Goal: Transaction & Acquisition: Book appointment/travel/reservation

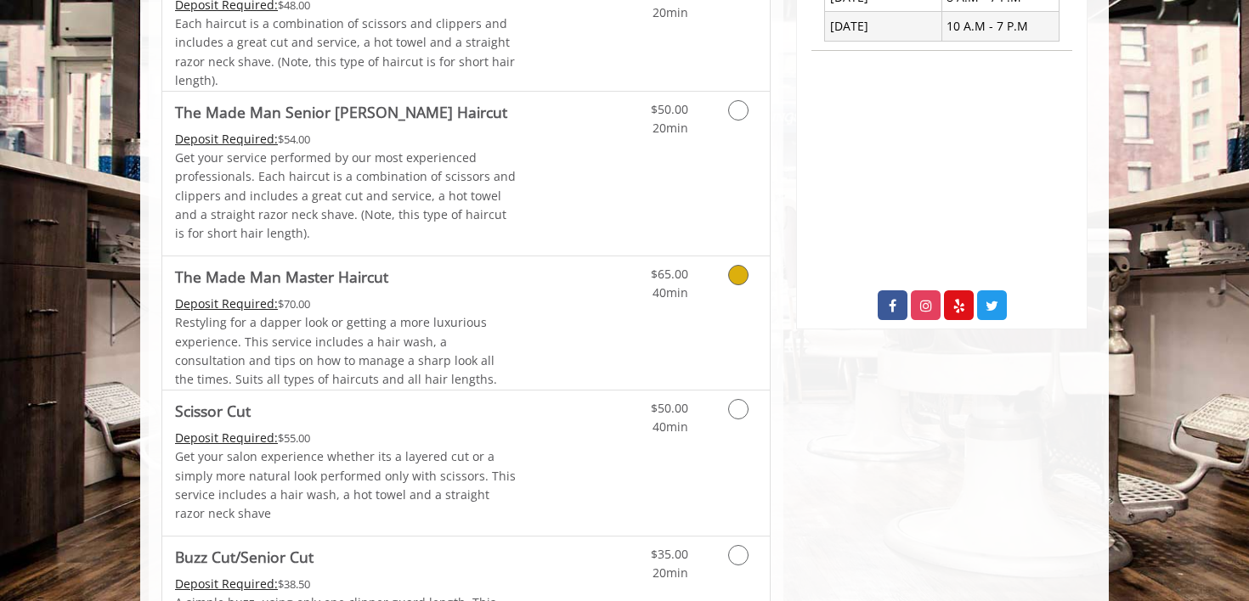
click at [743, 282] on icon "Grooming services" at bounding box center [738, 275] width 20 height 20
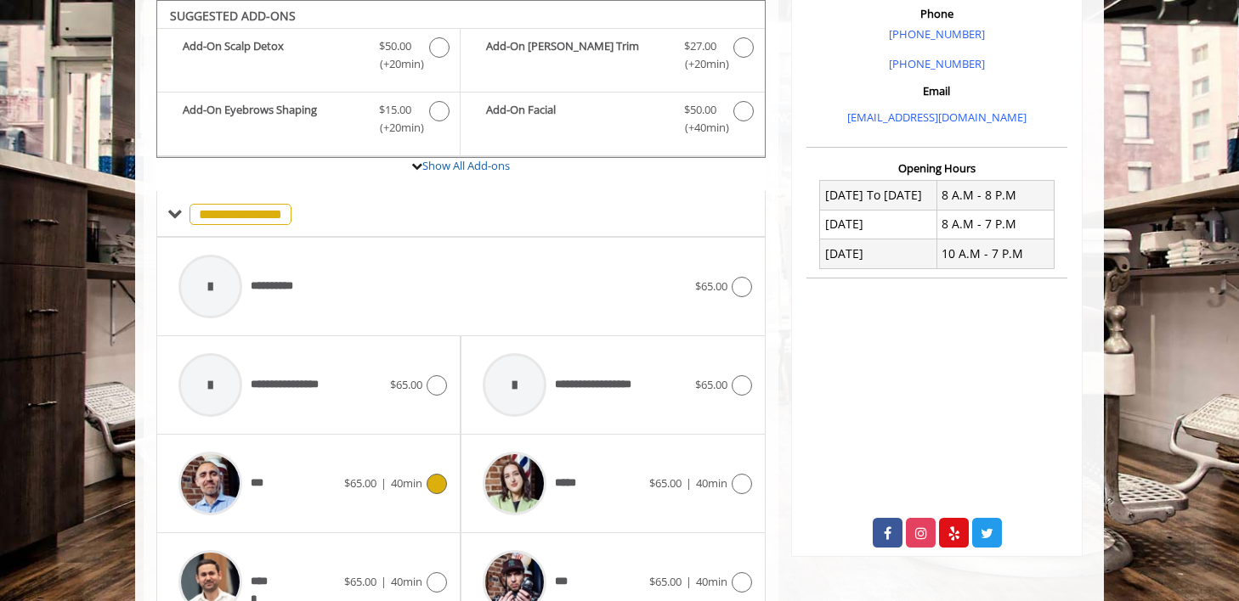
click at [437, 493] on icon at bounding box center [436, 484] width 20 height 20
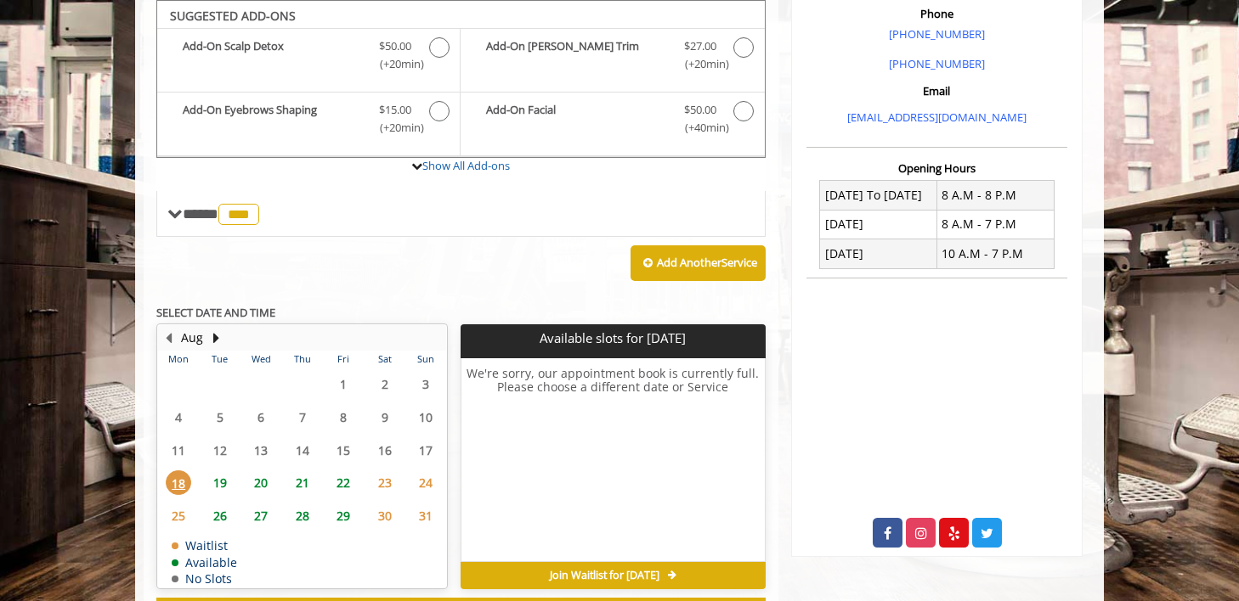
scroll to position [505, 0]
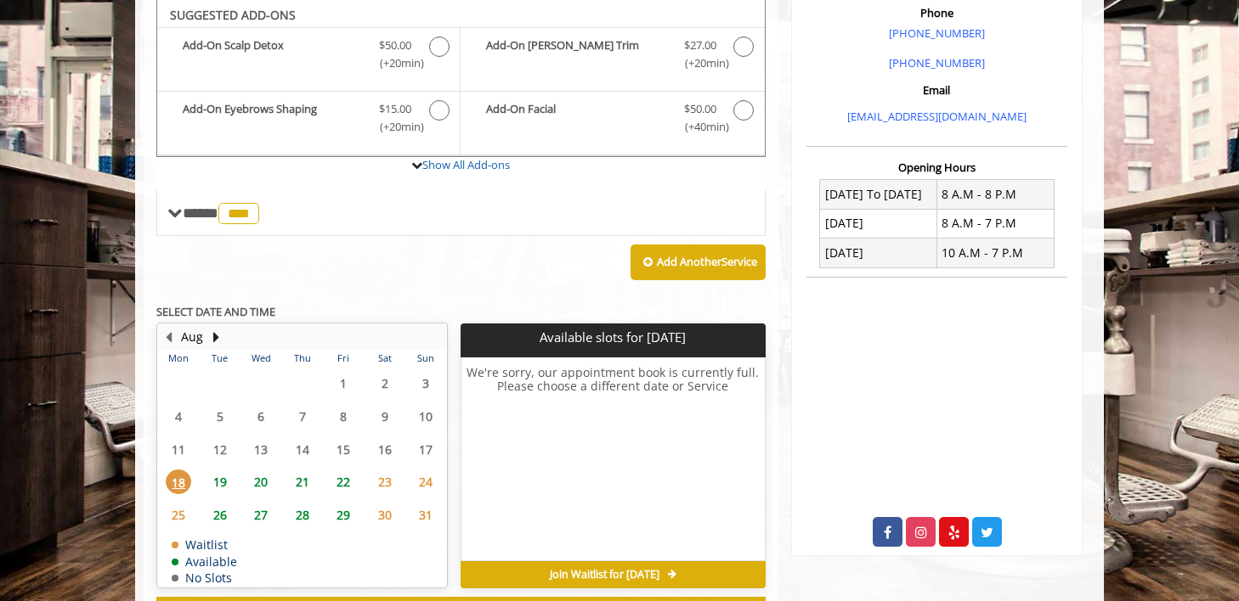
click at [223, 516] on span "26" at bounding box center [219, 515] width 25 height 25
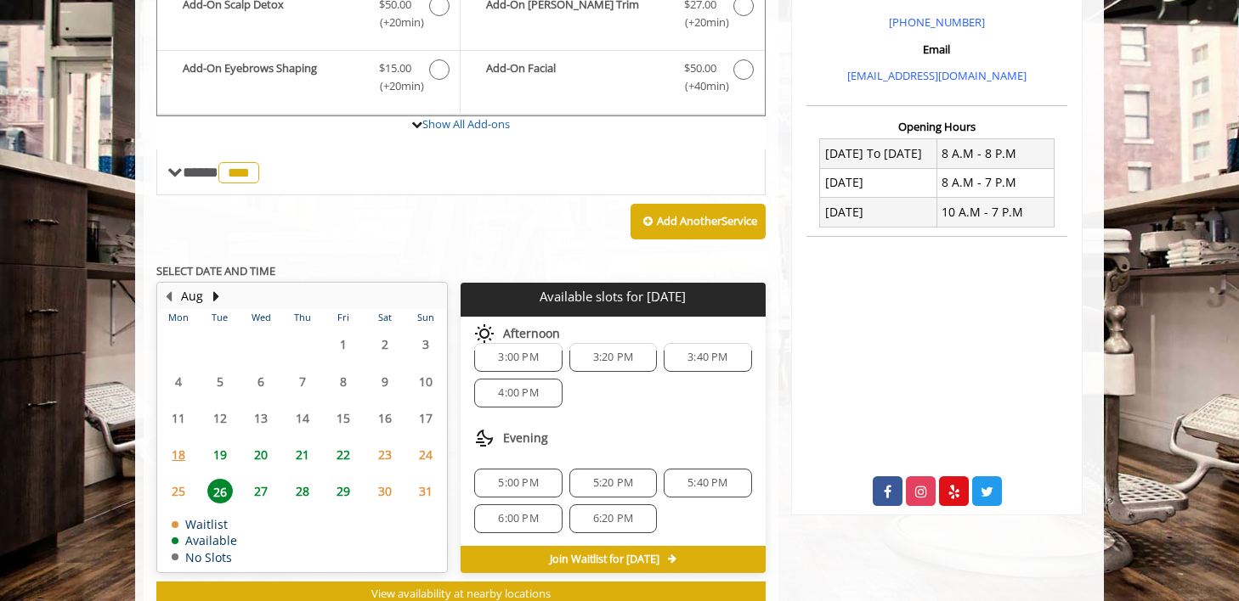
scroll to position [0, 0]
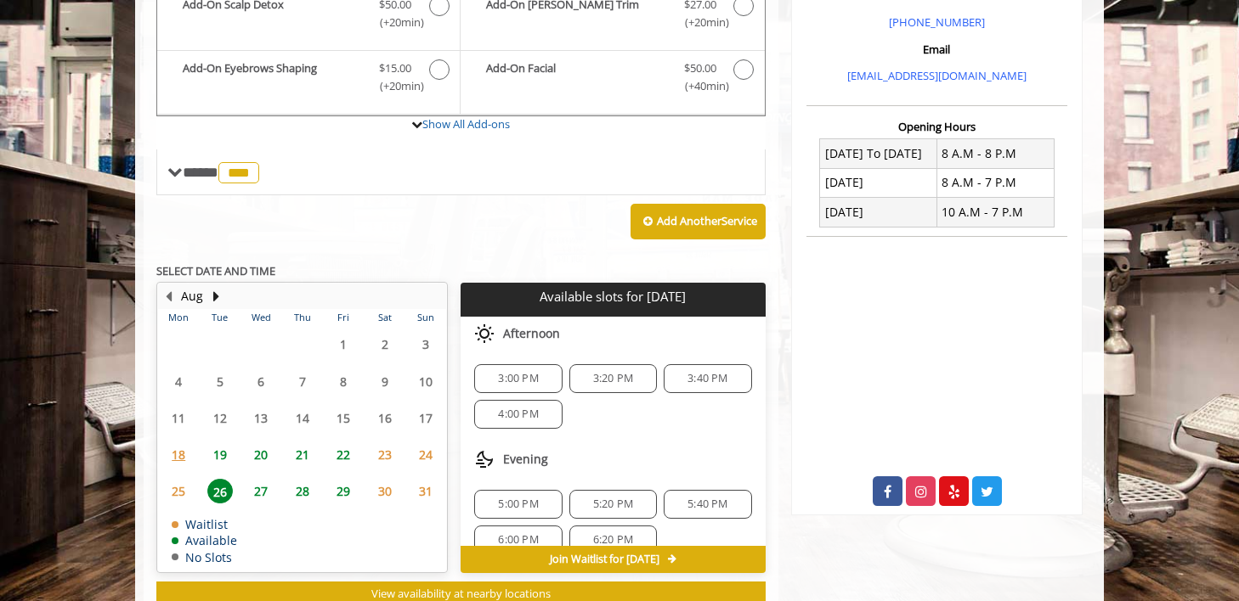
click at [345, 454] on span "22" at bounding box center [342, 455] width 25 height 25
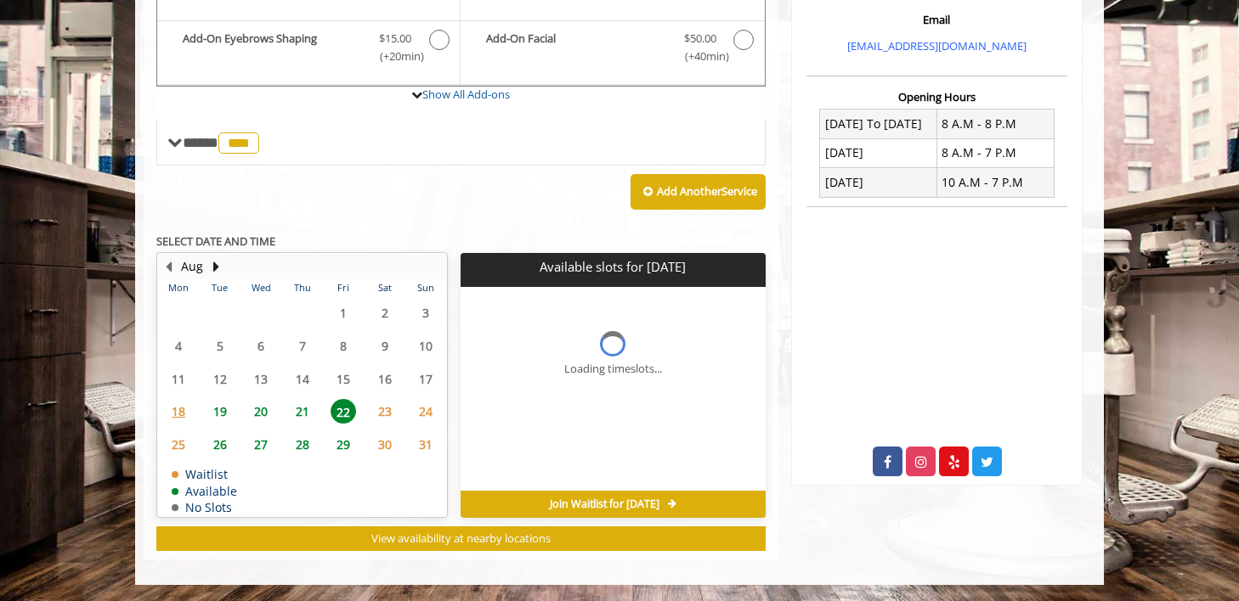
scroll to position [588, 0]
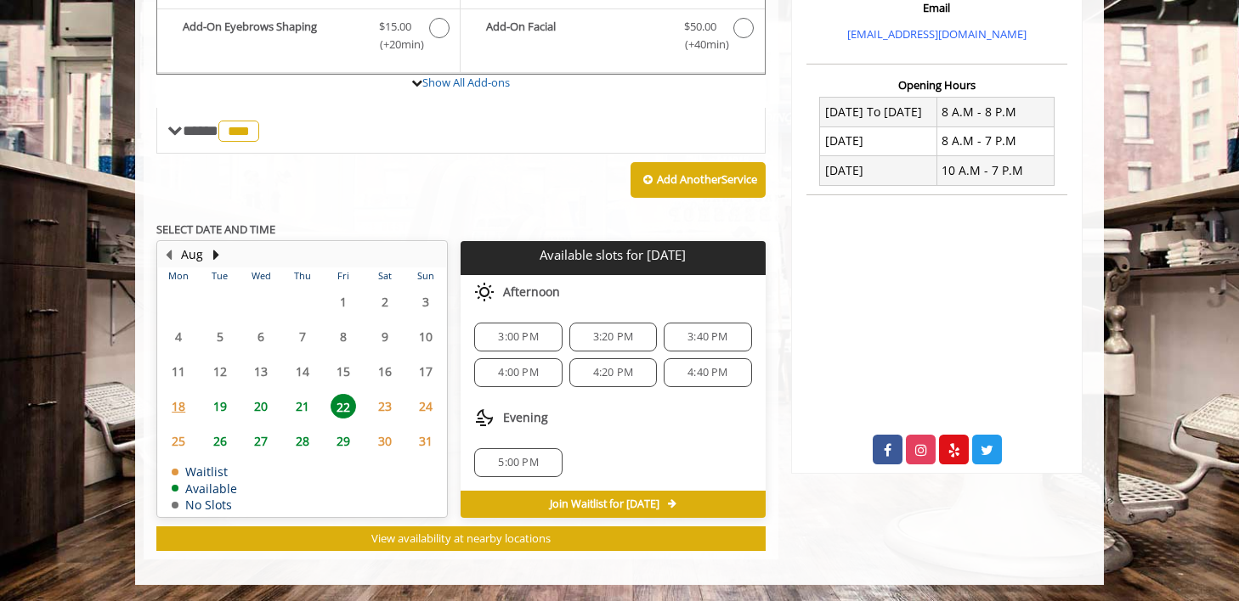
click at [223, 440] on span "26" at bounding box center [219, 441] width 25 height 25
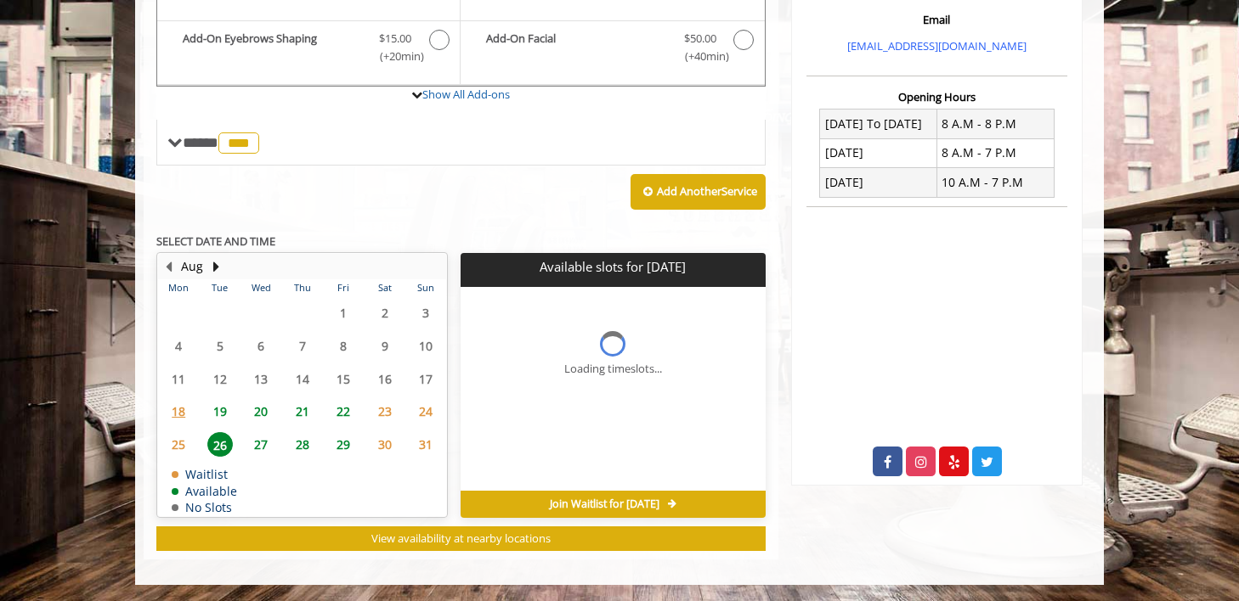
scroll to position [601, 0]
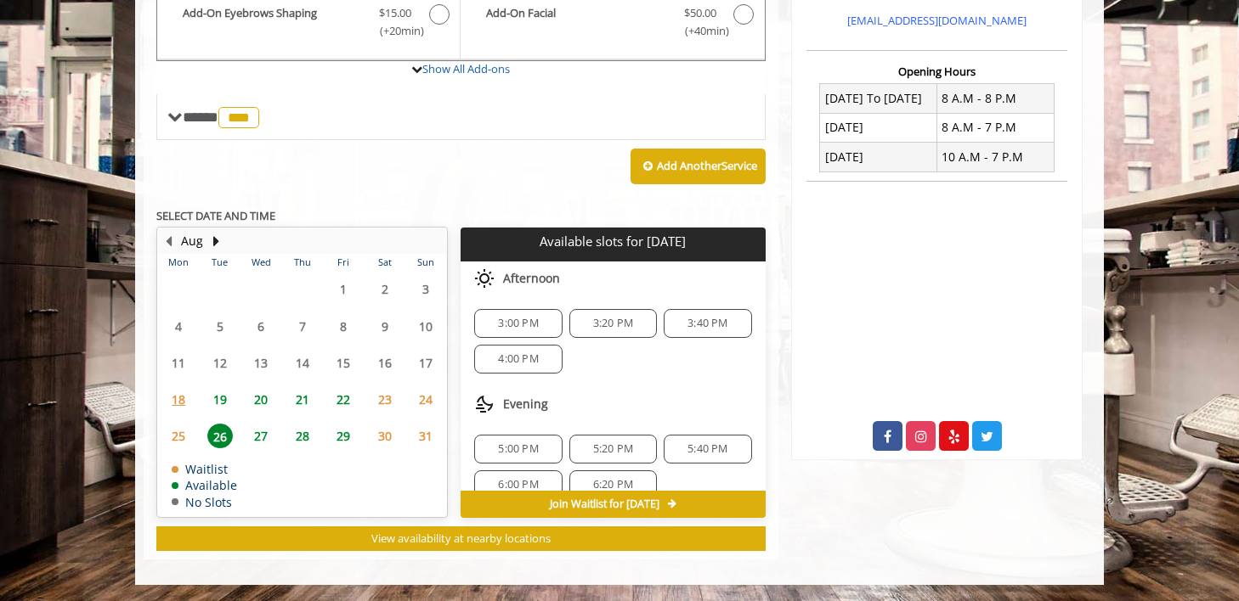
click at [266, 435] on span "27" at bounding box center [260, 436] width 25 height 25
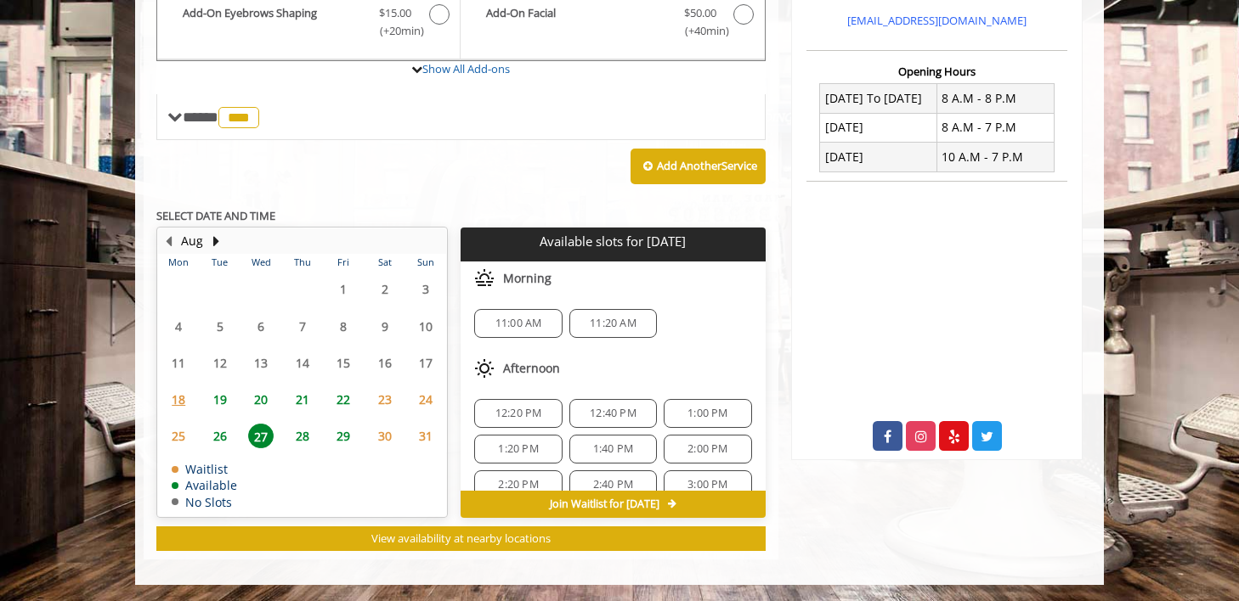
click at [296, 432] on span "28" at bounding box center [302, 436] width 25 height 25
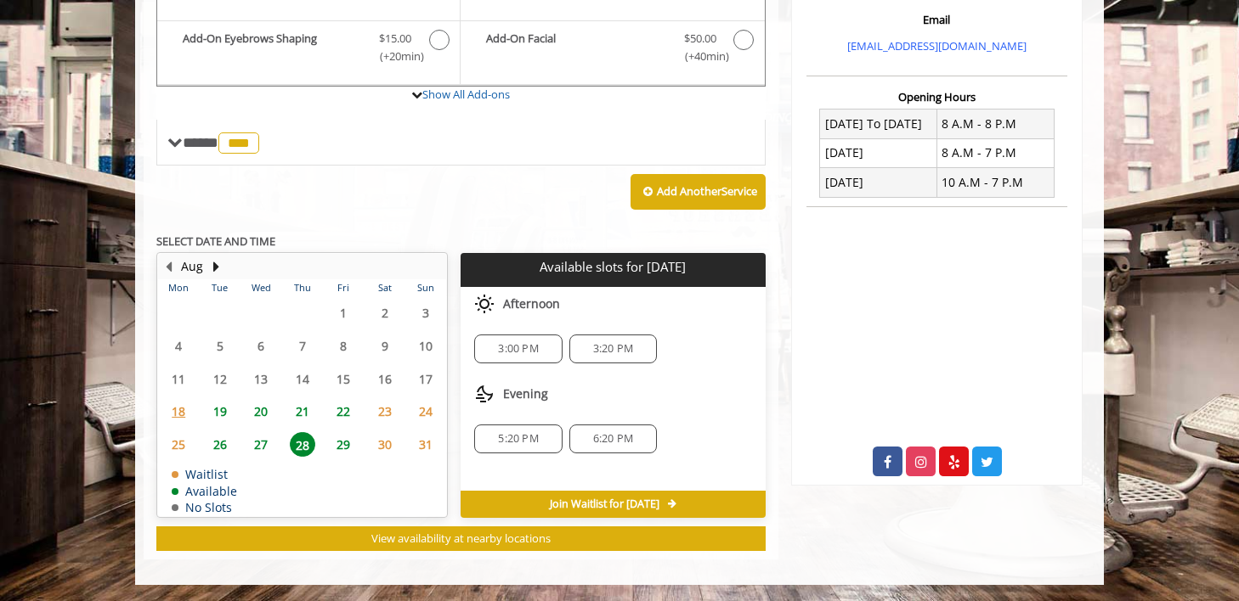
click at [346, 449] on span "29" at bounding box center [342, 444] width 25 height 25
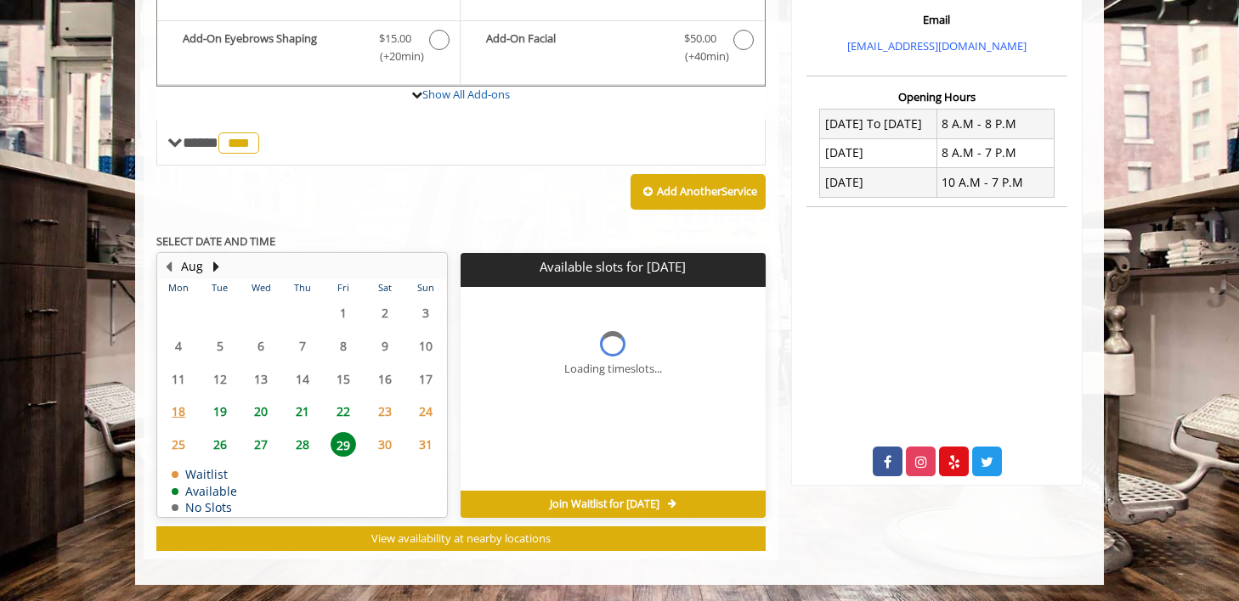
scroll to position [588, 0]
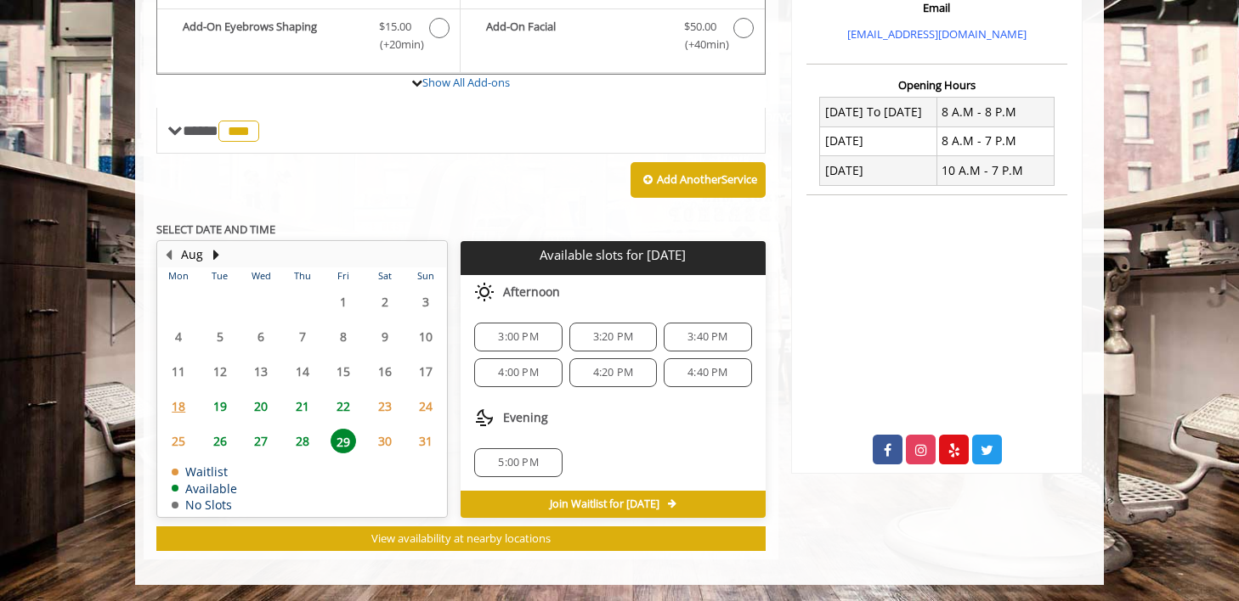
click at [217, 439] on span "26" at bounding box center [219, 441] width 25 height 25
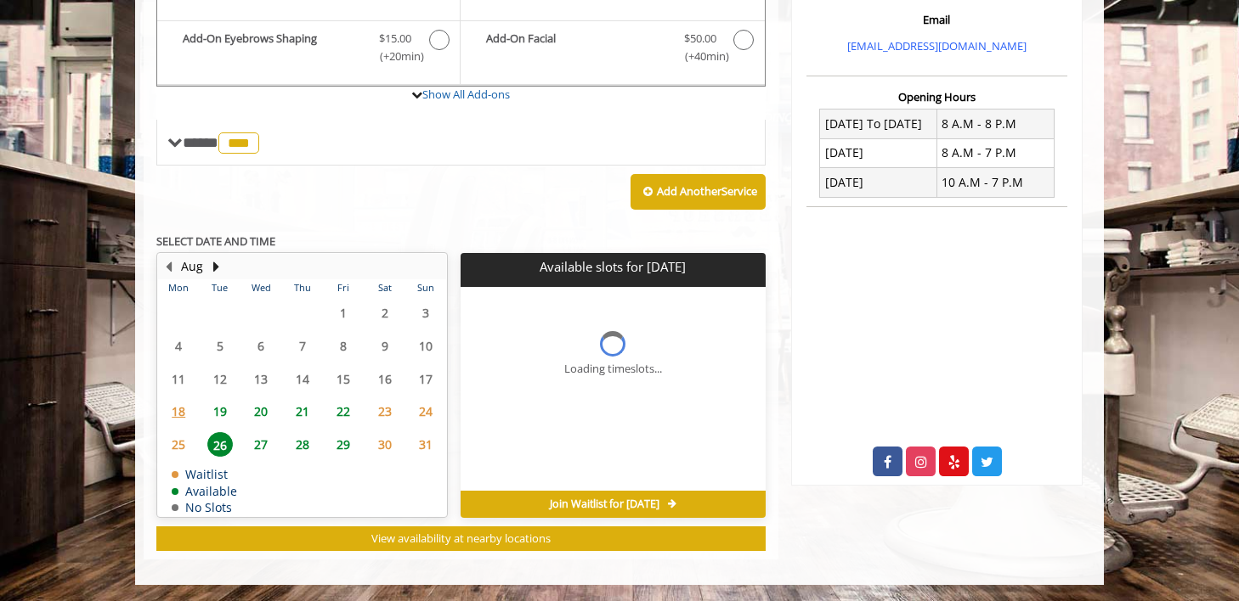
scroll to position [601, 0]
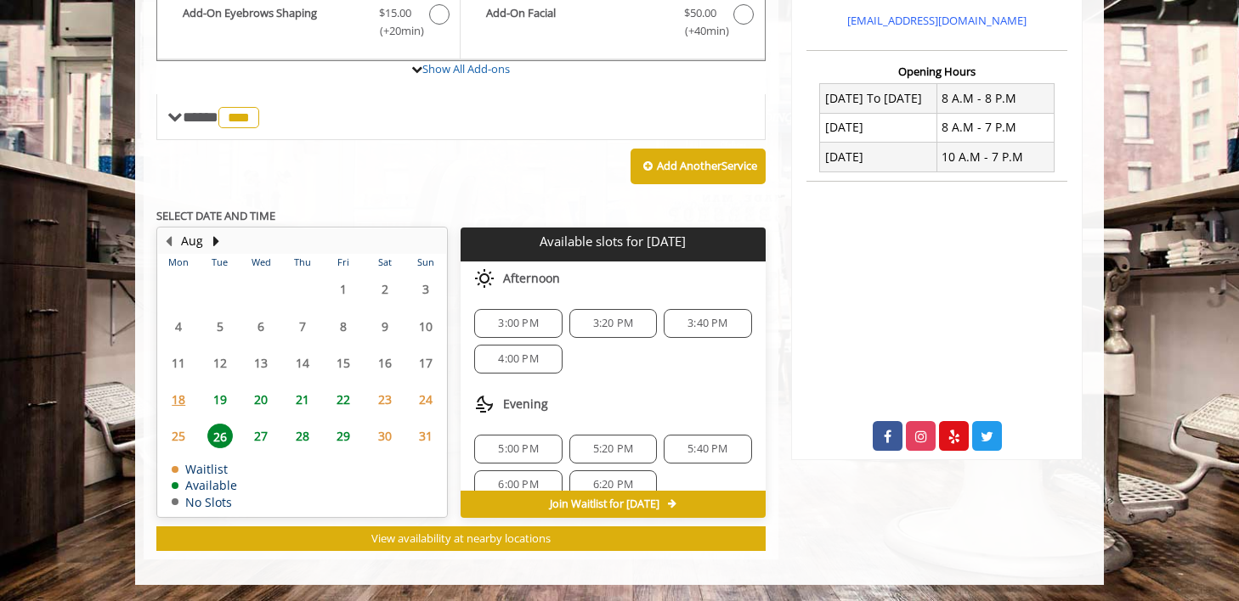
click at [492, 319] on span "3:00 PM" at bounding box center [518, 324] width 72 height 14
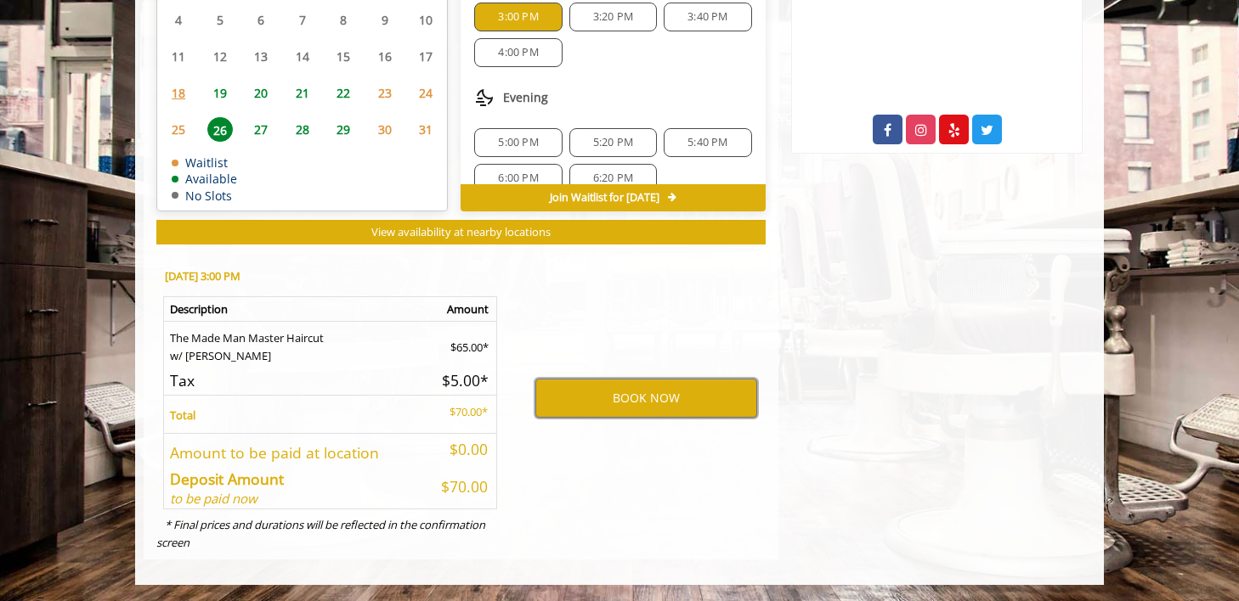
scroll to position [868, 0]
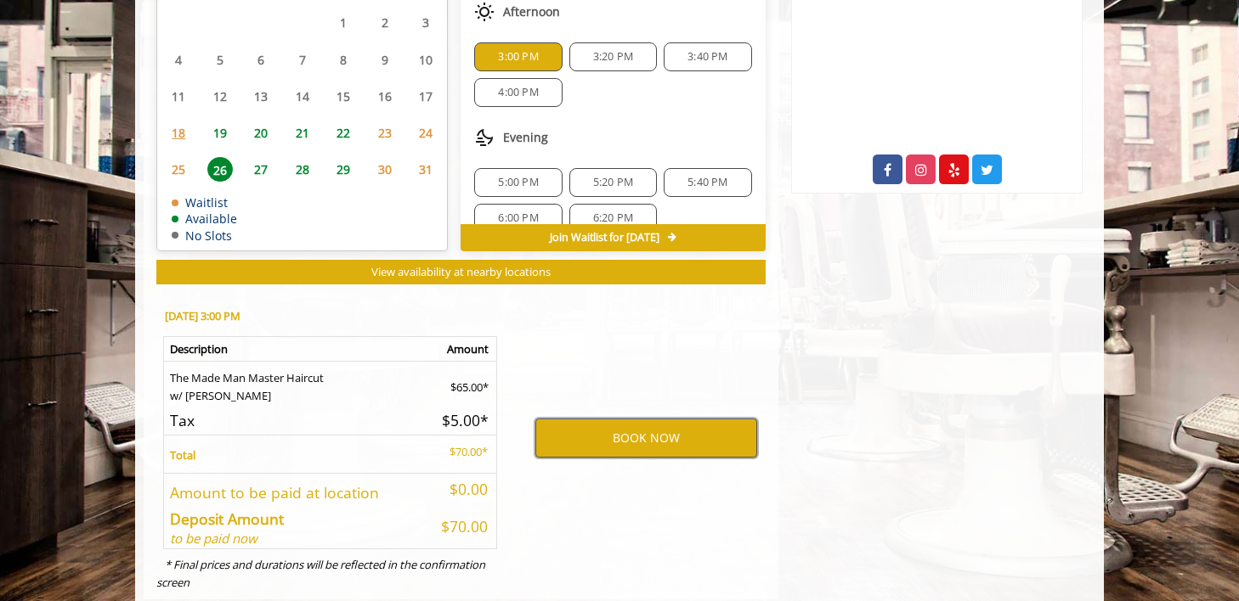
click at [630, 455] on button "BOOK NOW" at bounding box center [646, 438] width 222 height 39
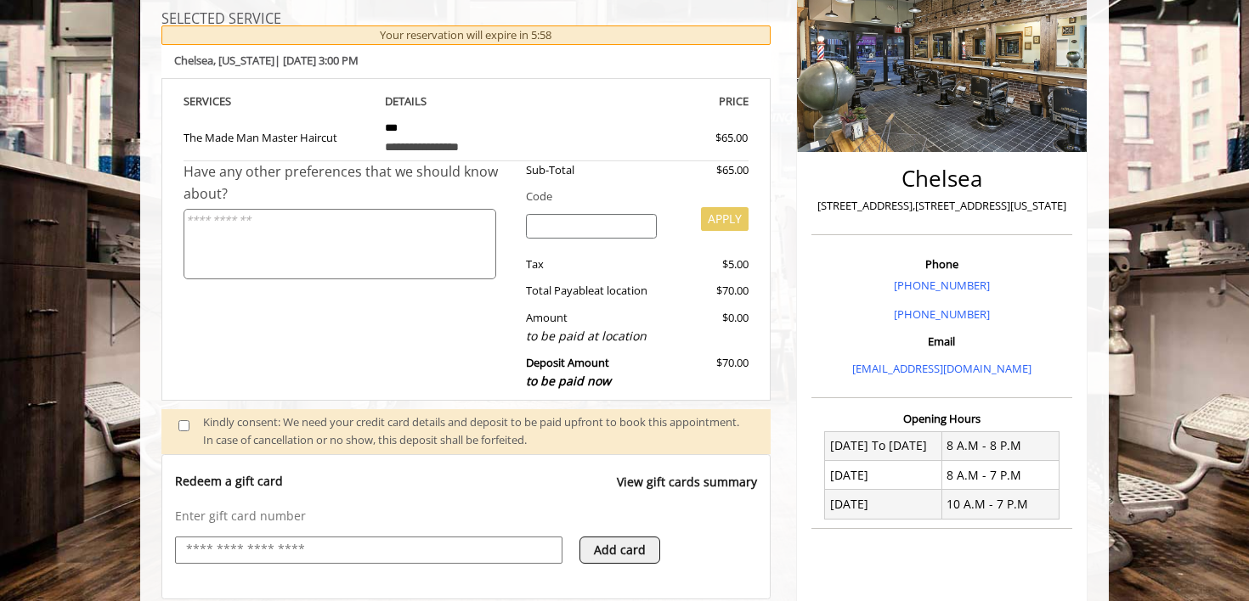
scroll to position [573, 0]
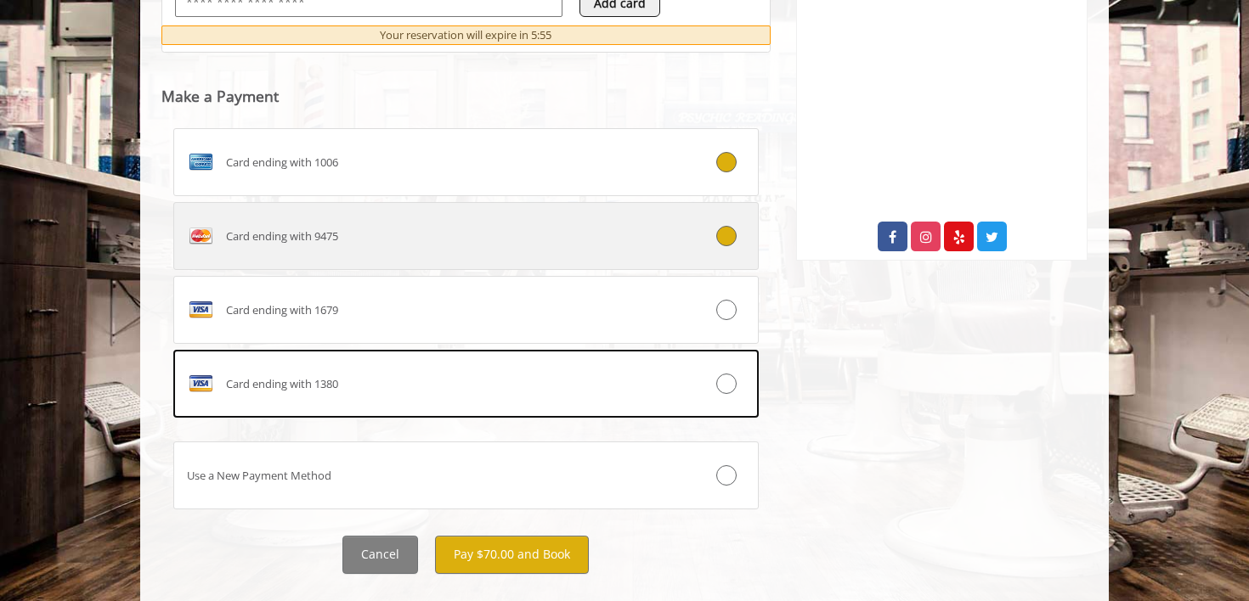
click at [722, 230] on icon at bounding box center [726, 236] width 20 height 20
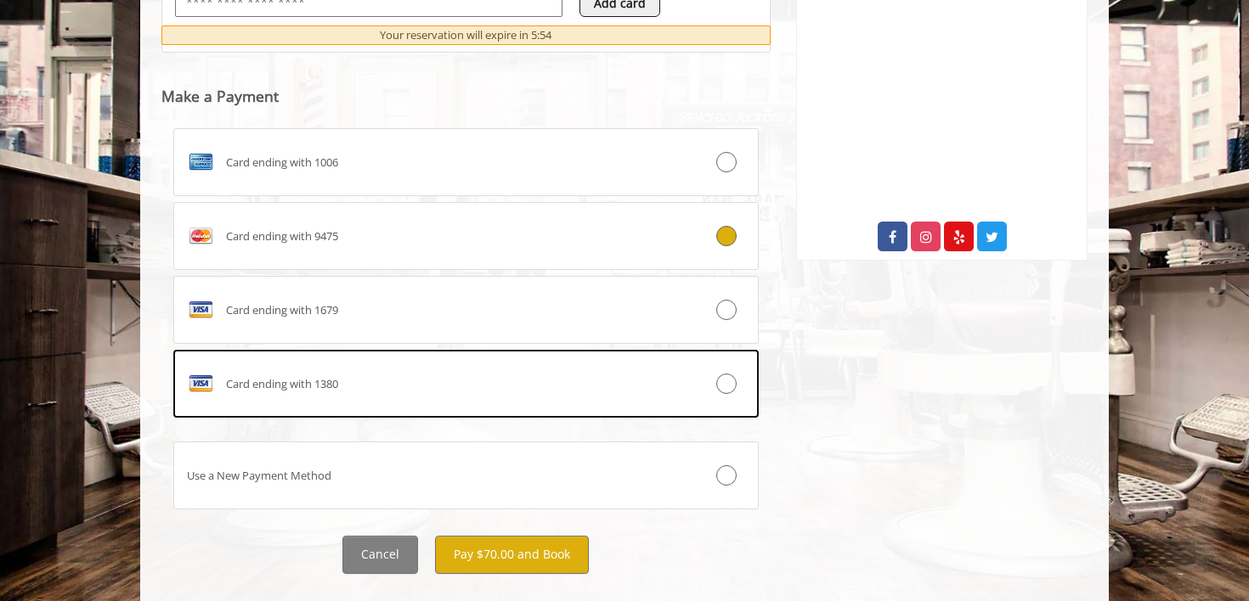
scroll to position [833, 0]
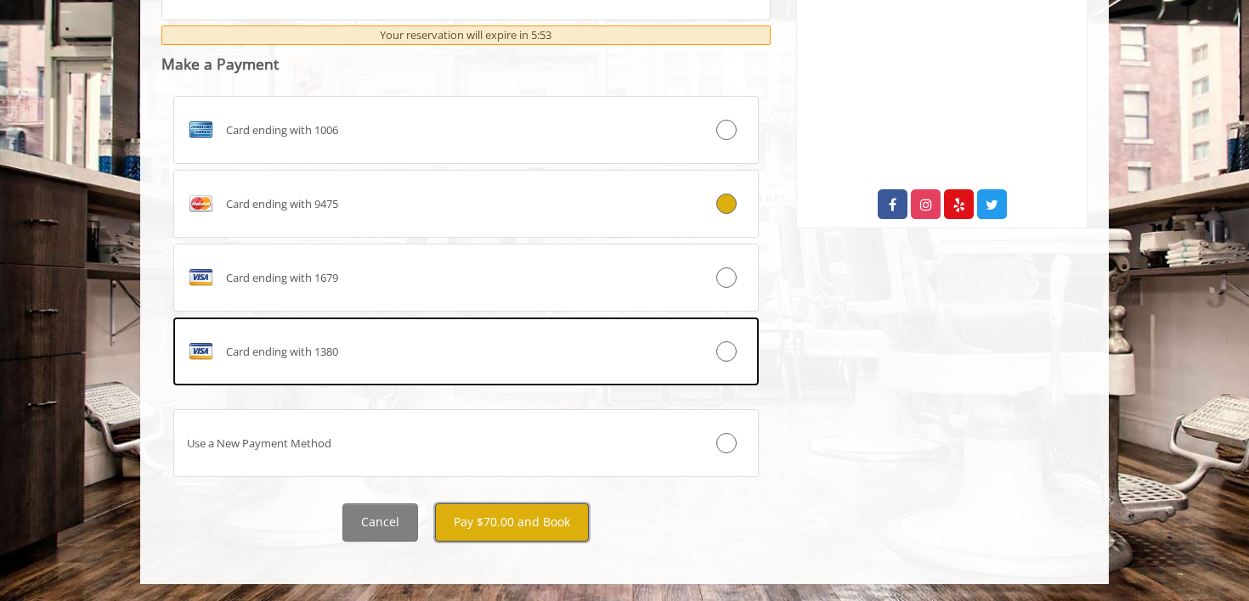
click at [525, 521] on button "Pay $70.00 and Book" at bounding box center [512, 523] width 154 height 38
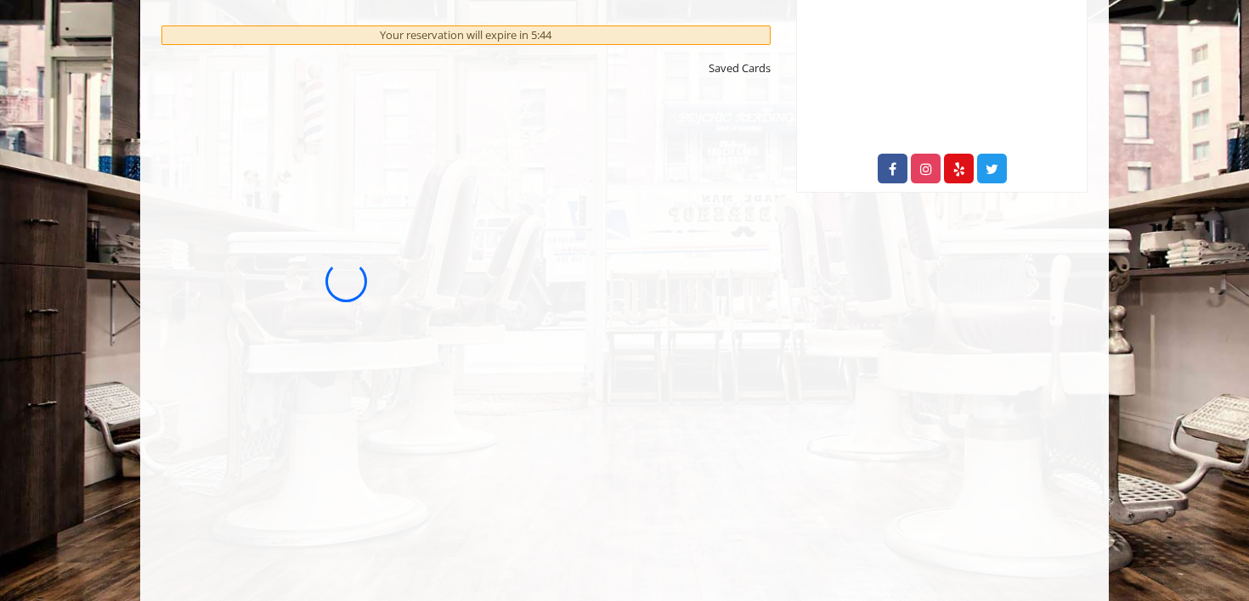
scroll to position [975, 0]
